Goal: Task Accomplishment & Management: Manage account settings

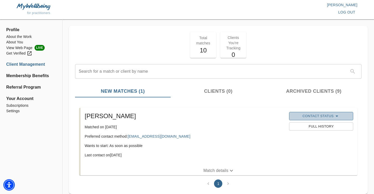
click at [301, 118] on span "Contact Status" at bounding box center [321, 116] width 59 height 6
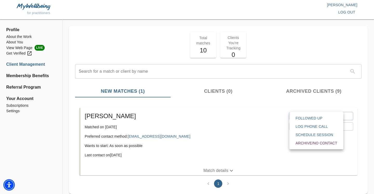
click at [265, 128] on div at bounding box center [187, 97] width 374 height 194
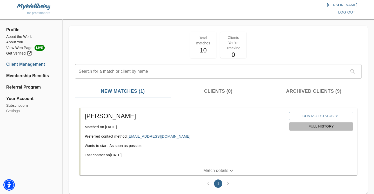
click at [309, 127] on span "Full History" at bounding box center [321, 127] width 59 height 6
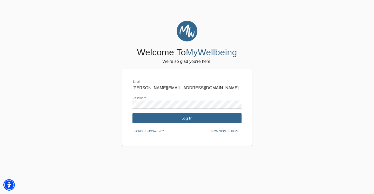
click at [233, 120] on span "Log In" at bounding box center [187, 118] width 105 height 5
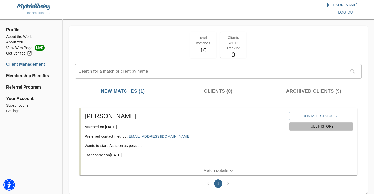
click at [306, 126] on span "Full History" at bounding box center [321, 127] width 59 height 6
click at [311, 117] on span "Contact Status" at bounding box center [321, 116] width 59 height 6
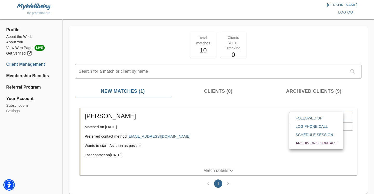
click at [306, 143] on span "Archive/No contact" at bounding box center [317, 143] width 42 height 5
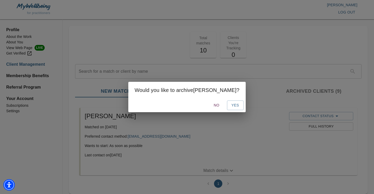
click at [228, 110] on div "No Yes" at bounding box center [186, 106] width 117 height 14
click at [231, 106] on span "Yes" at bounding box center [235, 105] width 8 height 7
